Goal: Use online tool/utility: Utilize a website feature to perform a specific function

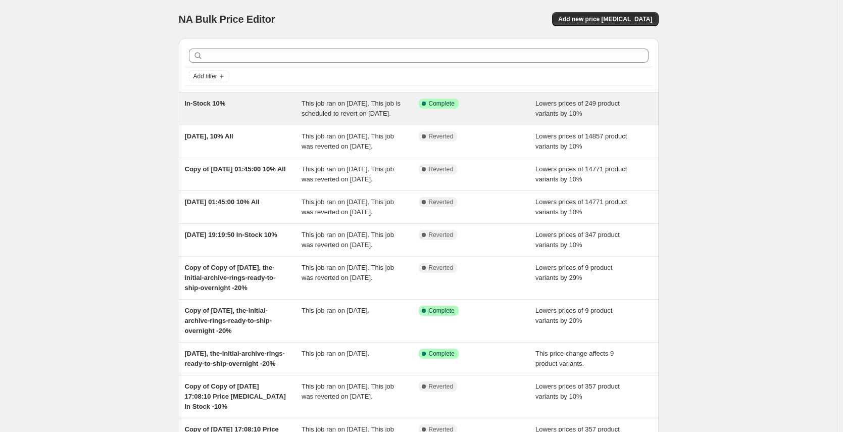
click at [214, 113] on div "In-Stock 10%" at bounding box center [243, 108] width 117 height 20
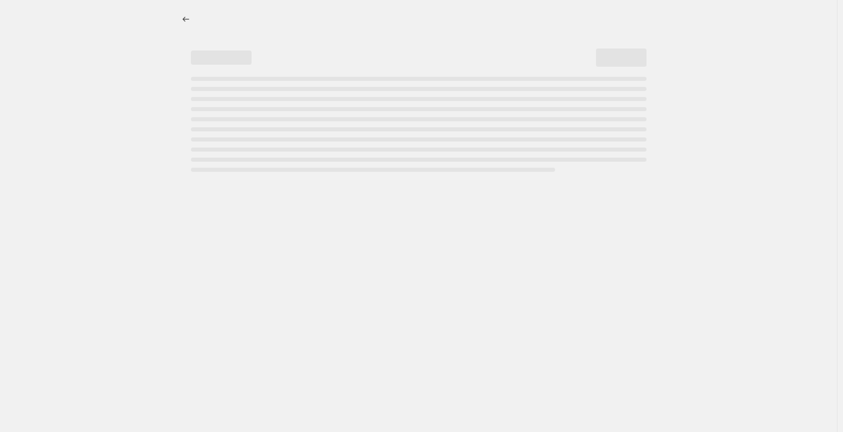
select select "percentage"
select select "collection"
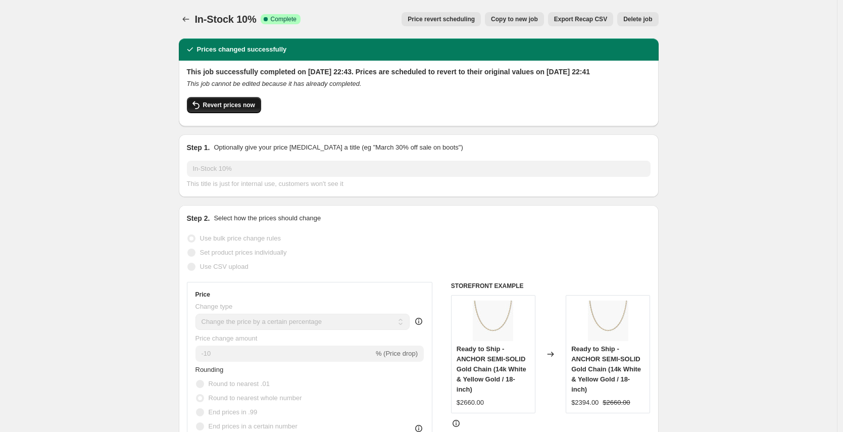
click at [247, 109] on span "Revert prices now" at bounding box center [229, 105] width 52 height 8
checkbox input "false"
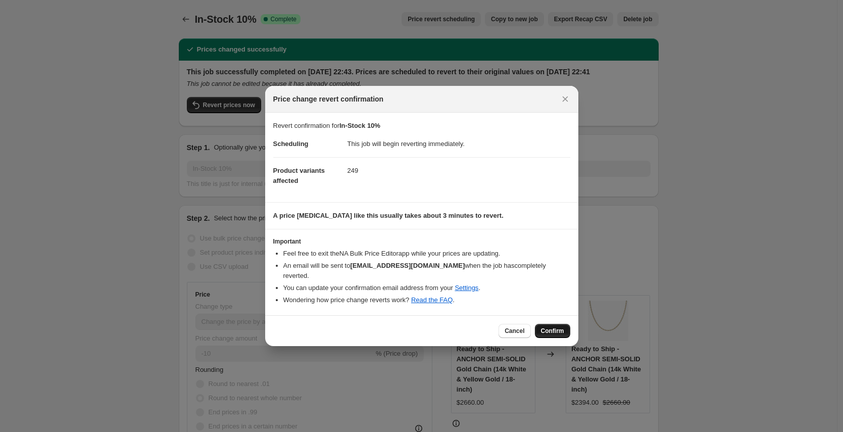
click at [559, 331] on span "Confirm" at bounding box center [552, 331] width 23 height 8
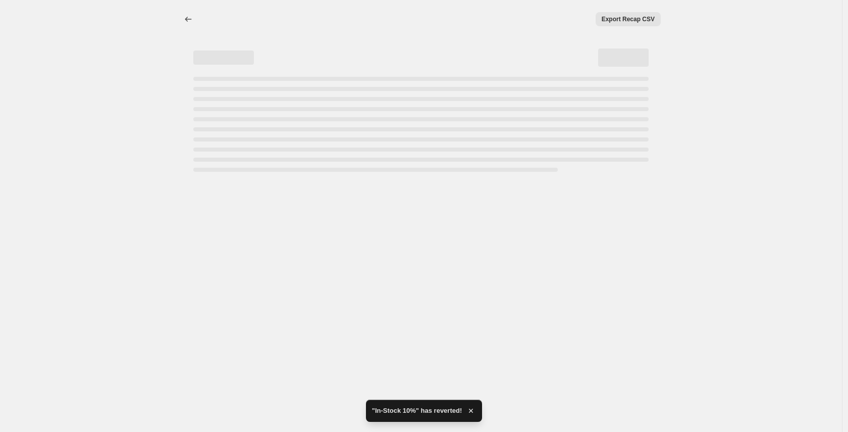
select select "percentage"
select select "collection"
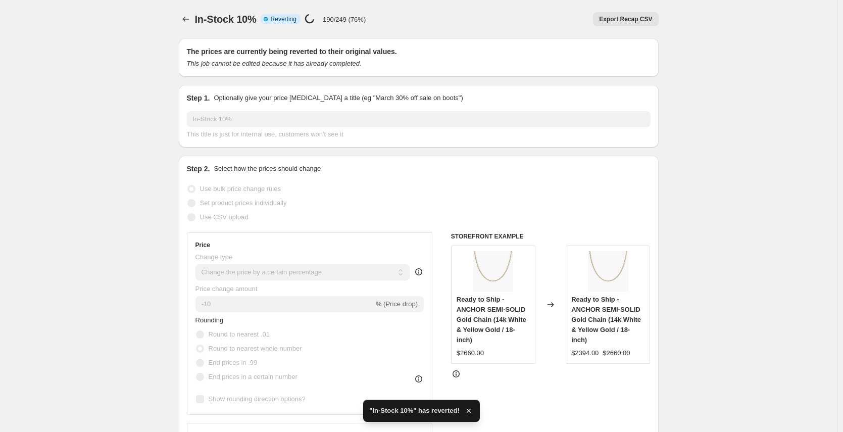
checkbox input "true"
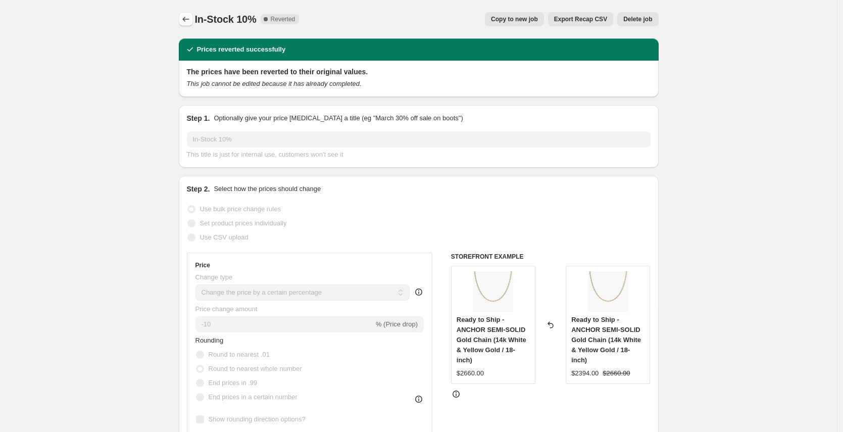
click at [186, 19] on icon "Price change jobs" at bounding box center [185, 19] width 7 height 5
